Goal: Task Accomplishment & Management: Manage account settings

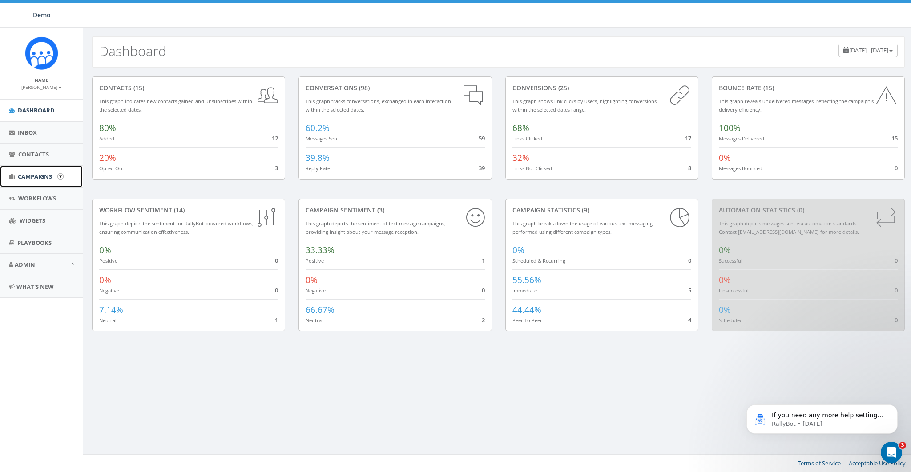
click at [44, 178] on span "Campaigns" at bounding box center [35, 177] width 34 height 8
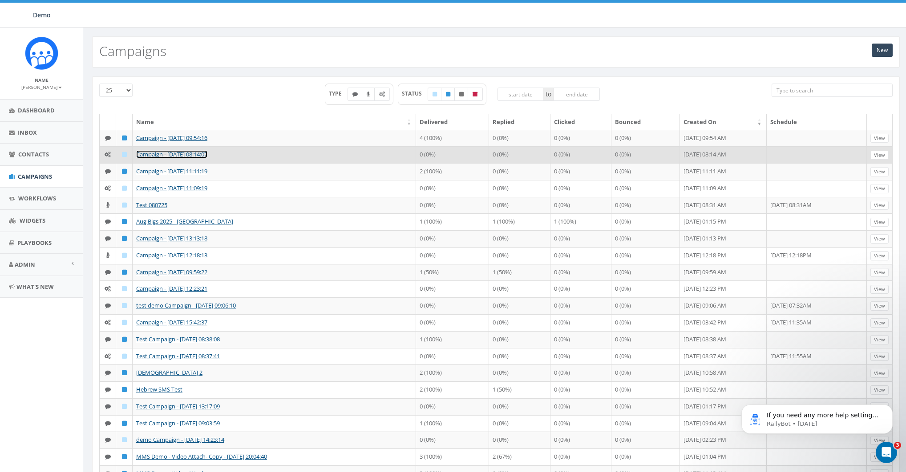
click at [153, 158] on link "Campaign - [DATE] 08:14:07" at bounding box center [171, 154] width 71 height 8
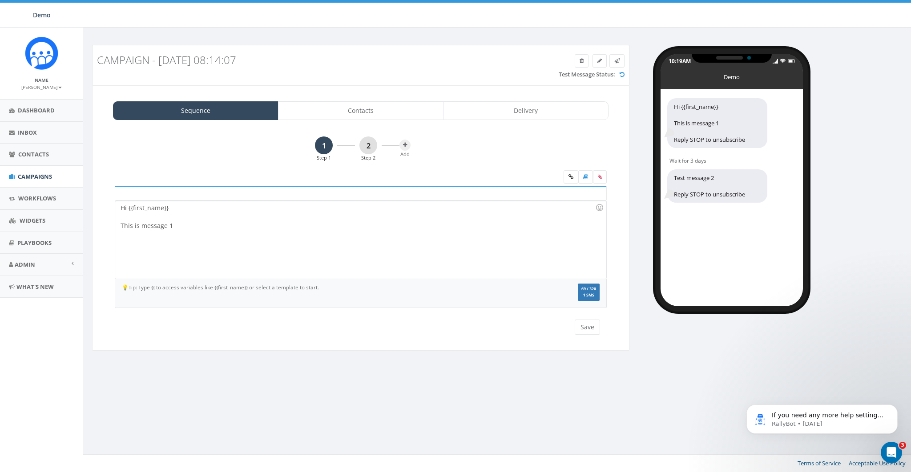
drag, startPoint x: 354, startPoint y: 144, endPoint x: 364, endPoint y: 145, distance: 9.8
click at [355, 144] on div "1 Step 1 2 Step 2" at bounding box center [354, 149] width 89 height 25
click at [364, 145] on link "2" at bounding box center [368, 146] width 18 height 18
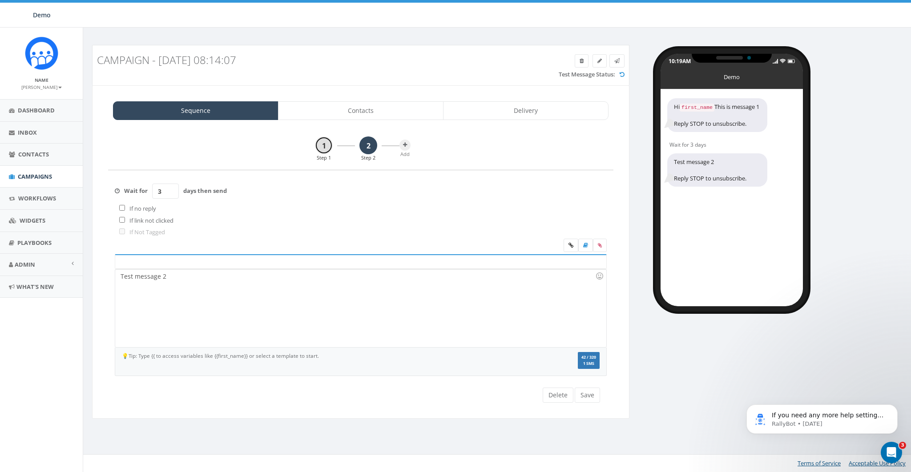
click at [324, 146] on link "1" at bounding box center [324, 146] width 18 height 18
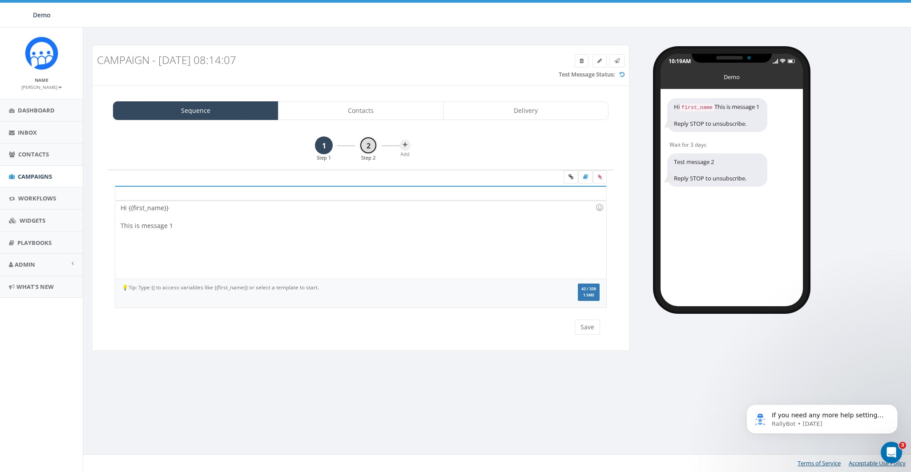
click at [368, 149] on link "2" at bounding box center [368, 146] width 18 height 18
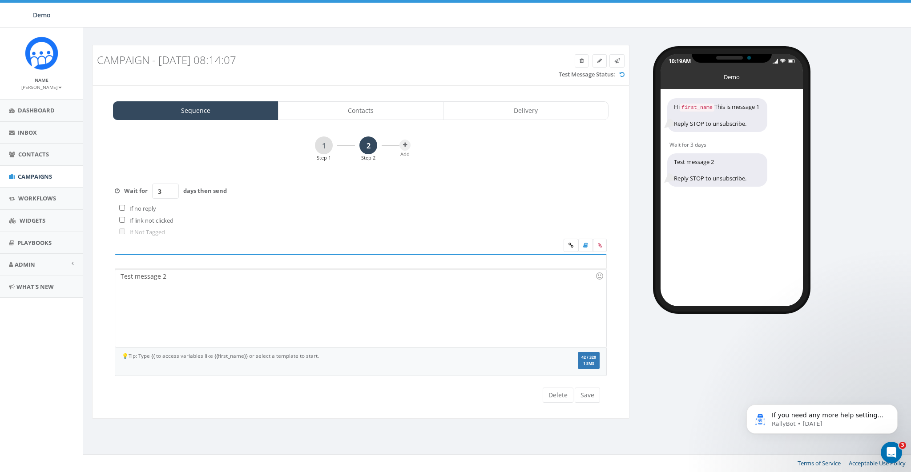
click at [314, 146] on div "1 Step 1 2 Step 2" at bounding box center [354, 149] width 89 height 25
click at [320, 145] on link "1" at bounding box center [324, 146] width 18 height 18
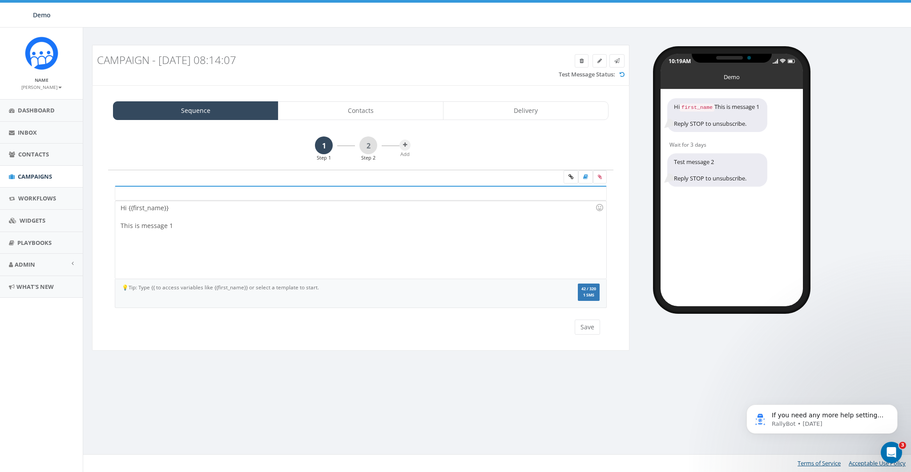
click at [46, 85] on small "[PERSON_NAME]" at bounding box center [41, 87] width 40 height 6
click at [41, 115] on link "Sign Out" at bounding box center [44, 111] width 70 height 11
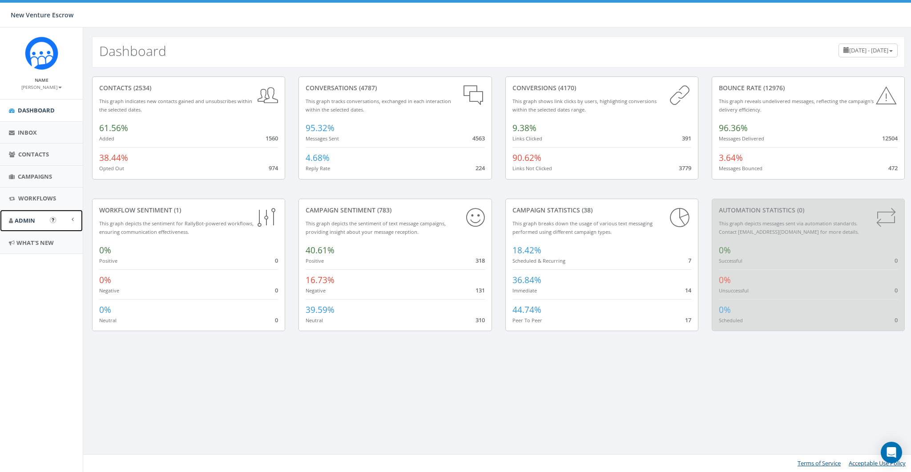
click at [27, 217] on span "Admin" at bounding box center [25, 221] width 20 height 8
